Goal: Task Accomplishment & Management: Manage account settings

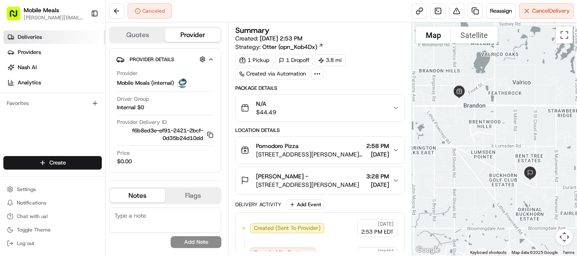
click at [34, 37] on span "Deliveries" at bounding box center [30, 37] width 24 height 8
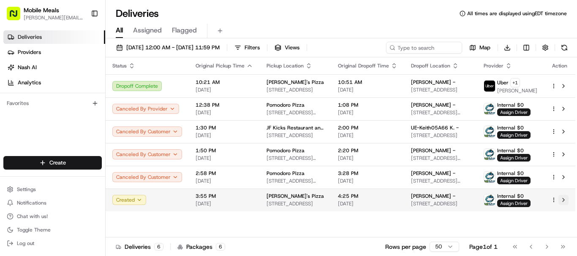
click at [564, 199] on button at bounding box center [563, 200] width 10 height 10
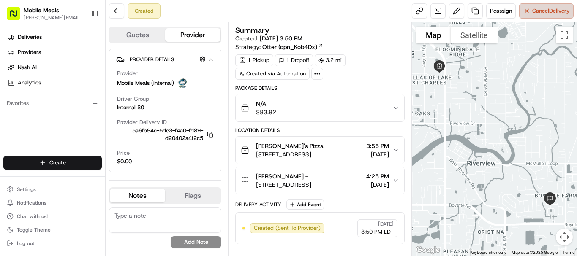
click at [535, 10] on span "Cancel Delivery" at bounding box center [551, 11] width 38 height 8
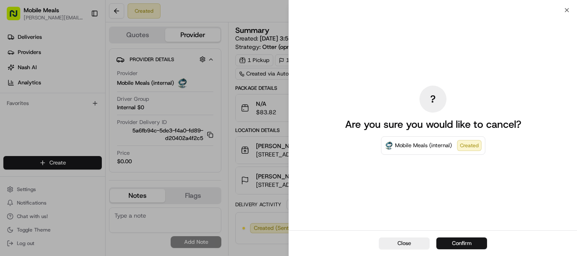
click at [468, 242] on button "Confirm" at bounding box center [461, 244] width 51 height 12
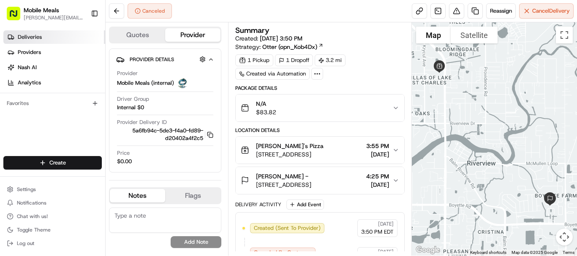
click at [52, 37] on link "Deliveries" at bounding box center [54, 37] width 102 height 14
